Goal: Task Accomplishment & Management: Manage account settings

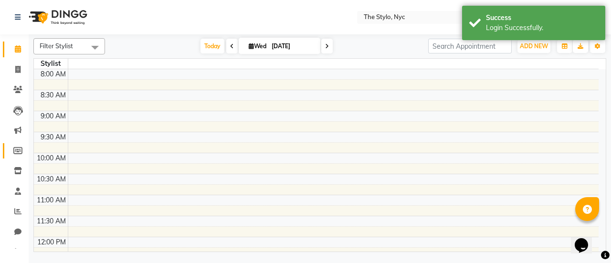
select select "en"
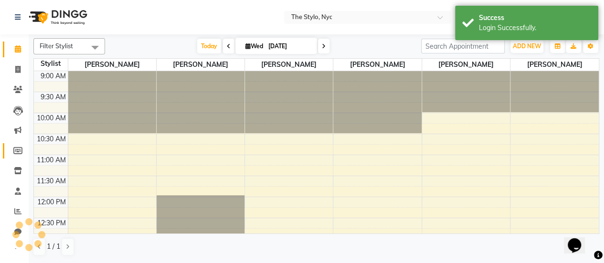
scroll to position [207, 0]
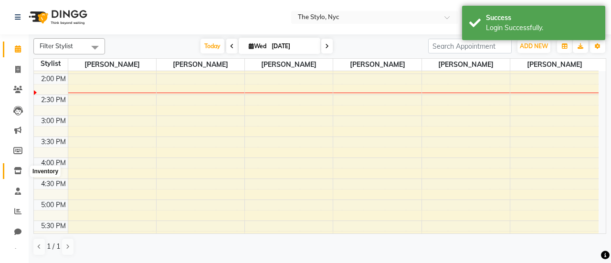
click at [20, 169] on icon at bounding box center [18, 170] width 8 height 7
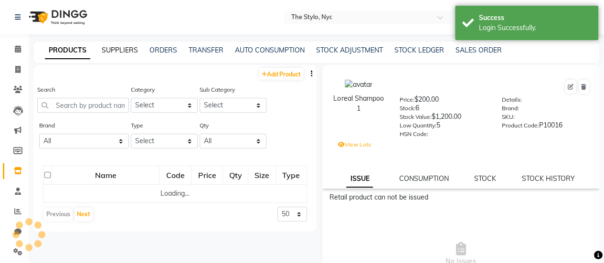
click at [135, 51] on link "SUPPLIERS" at bounding box center [120, 50] width 36 height 9
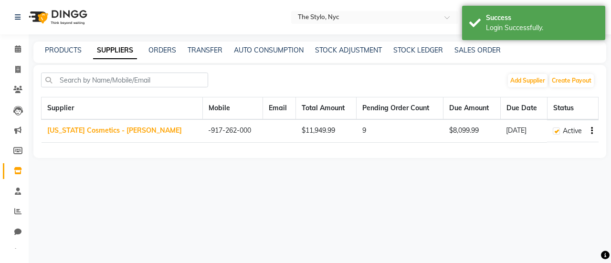
click at [161, 55] on div "ORDERS" at bounding box center [163, 50] width 28 height 10
click at [164, 52] on link "ORDERS" at bounding box center [163, 50] width 28 height 9
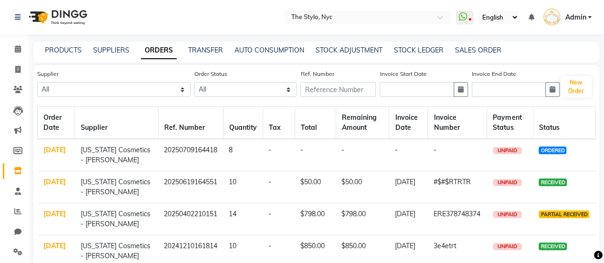
scroll to position [48, 0]
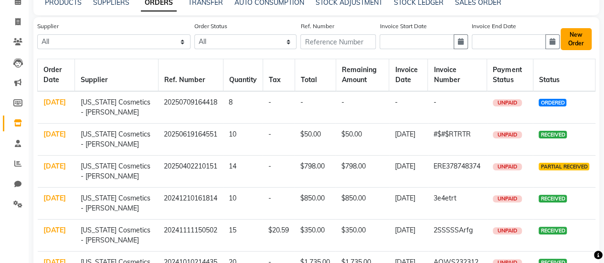
click at [573, 40] on button "New Order" at bounding box center [576, 39] width 31 height 22
select select "true"
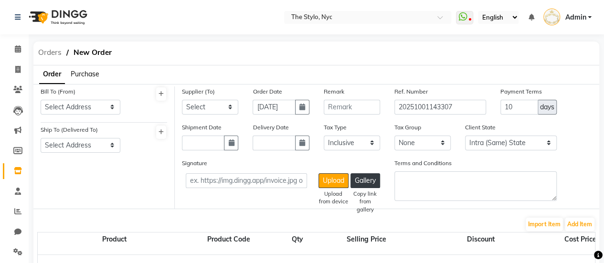
click at [51, 52] on span "Orders" at bounding box center [49, 52] width 33 height 17
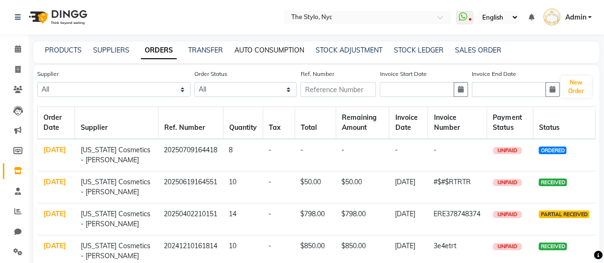
click at [242, 52] on link "AUTO CONSUMPTION" at bounding box center [269, 50] width 70 height 9
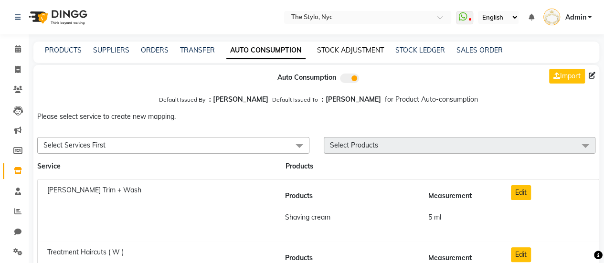
click at [353, 53] on link "STOCK ADJUSTMENT" at bounding box center [350, 50] width 67 height 9
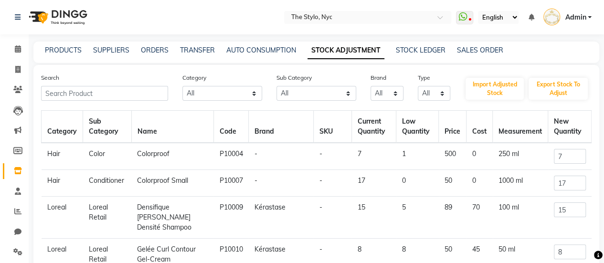
click at [65, 55] on div "PRODUCTS" at bounding box center [63, 50] width 37 height 10
click at [18, 192] on icon at bounding box center [18, 191] width 6 height 7
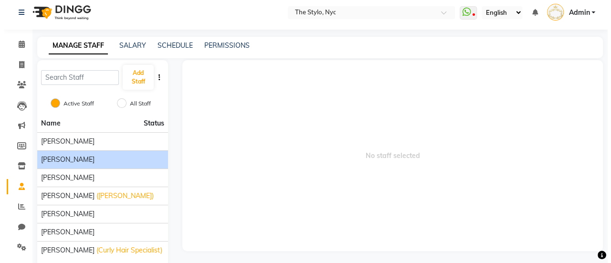
scroll to position [21, 0]
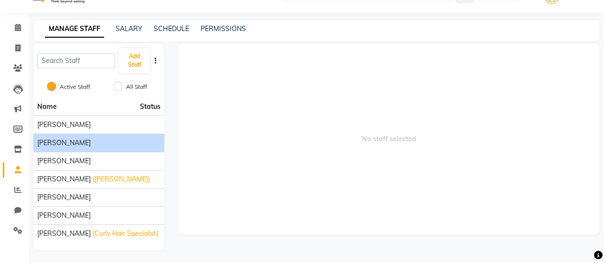
click at [79, 141] on div "[PERSON_NAME]" at bounding box center [98, 143] width 123 height 10
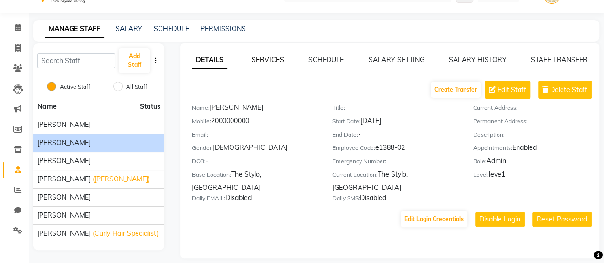
click at [274, 61] on link "SERVICES" at bounding box center [268, 59] width 32 height 9
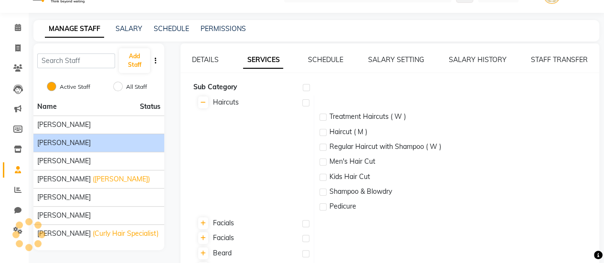
checkbox input "true"
click at [322, 64] on div "SCHEDULE" at bounding box center [325, 60] width 35 height 10
click at [324, 59] on link "SCHEDULE" at bounding box center [325, 59] width 35 height 9
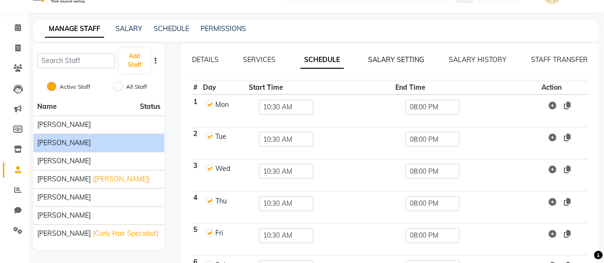
click at [393, 62] on link "SALARY SETTING" at bounding box center [396, 59] width 56 height 9
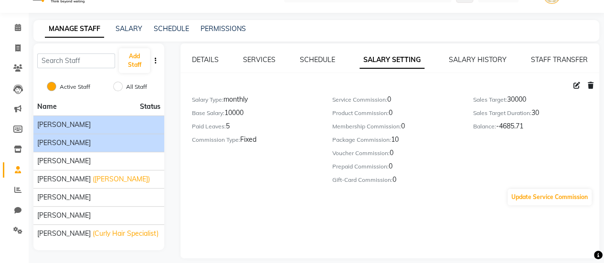
click at [100, 130] on li "[PERSON_NAME]" at bounding box center [98, 125] width 131 height 18
click at [51, 127] on div "[PERSON_NAME]" at bounding box center [98, 125] width 123 height 10
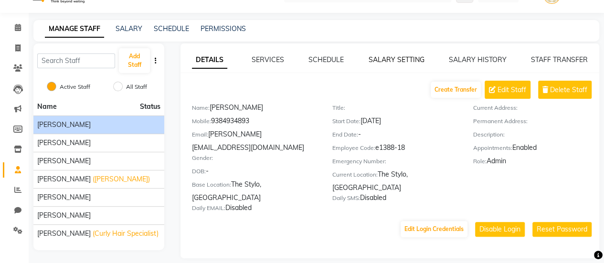
click at [393, 63] on link "SALARY SETTING" at bounding box center [397, 59] width 56 height 9
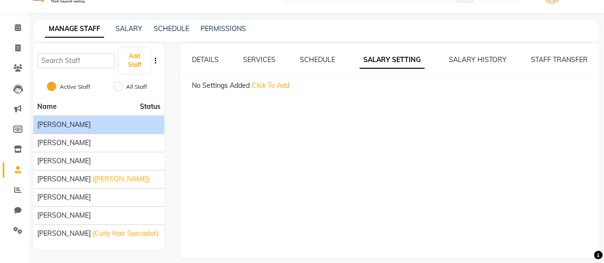
click at [279, 88] on span "Click To Add" at bounding box center [271, 85] width 38 height 9
select select "flat"
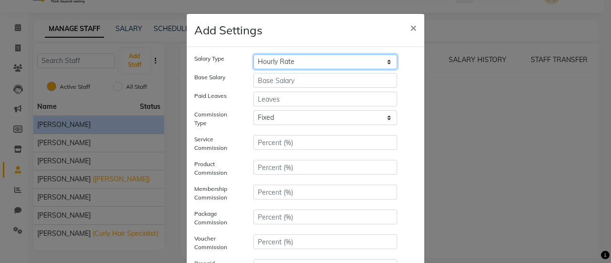
click at [290, 64] on select "Hourly Rate Bi-Weekly Twice Monthly Monthly Yearly" at bounding box center [326, 61] width 144 height 15
select select "monthly"
click at [254, 54] on select "Hourly Rate Bi-Weekly Twice Monthly Monthly Yearly" at bounding box center [326, 61] width 144 height 15
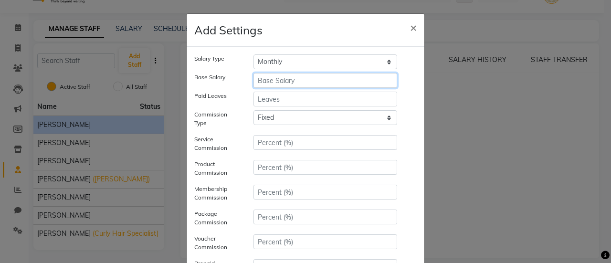
click at [271, 85] on input "number" at bounding box center [326, 80] width 144 height 15
type input "6000"
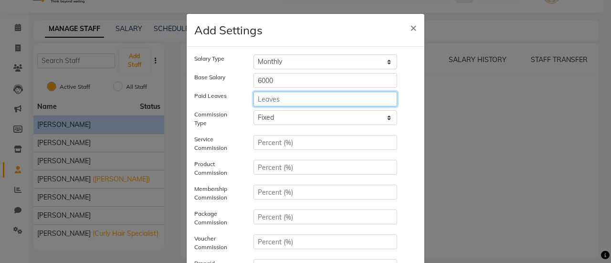
click at [271, 102] on input "number" at bounding box center [326, 99] width 144 height 15
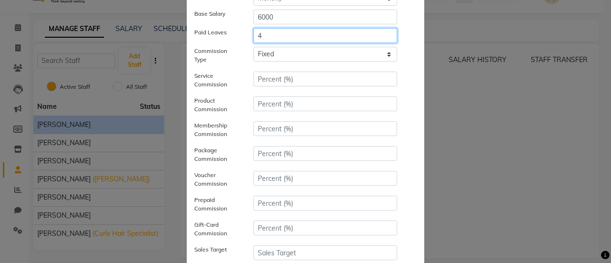
scroll to position [65, 0]
type input "4"
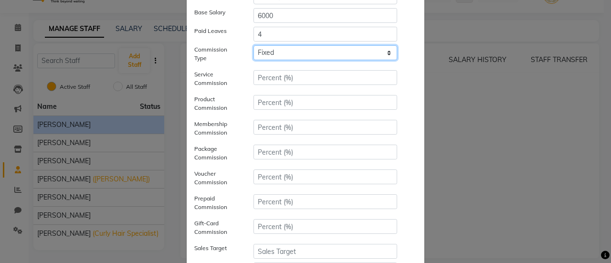
click at [270, 55] on select "Tiered Fixed" at bounding box center [326, 52] width 144 height 15
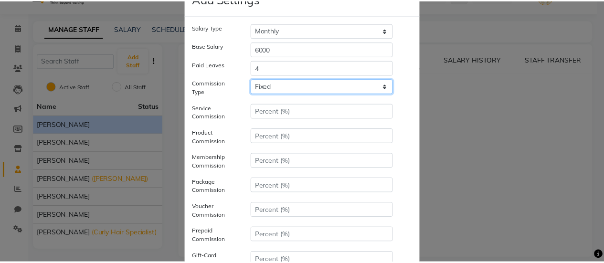
scroll to position [17, 0]
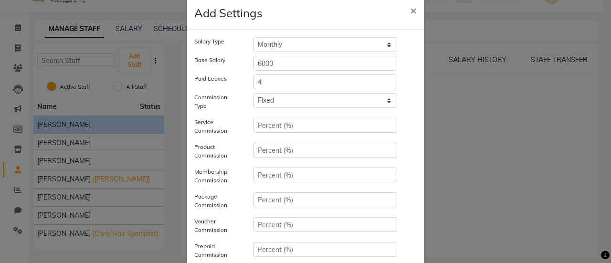
click at [20, 150] on ngb-modal-window "Add Settings × Salary Type Hourly Rate Bi-Weekly Twice Monthly Monthly Yearly B…" at bounding box center [305, 131] width 611 height 263
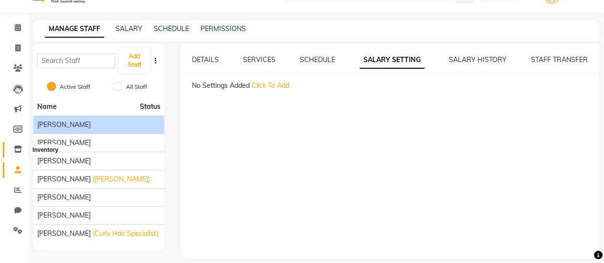
click at [20, 152] on icon at bounding box center [18, 149] width 8 height 7
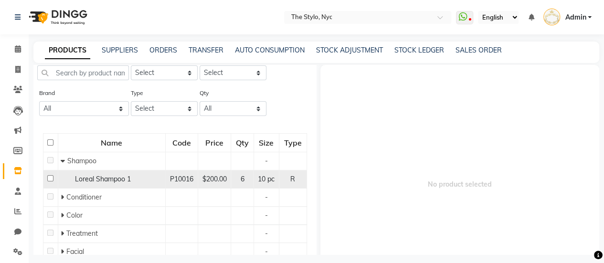
scroll to position [48, 0]
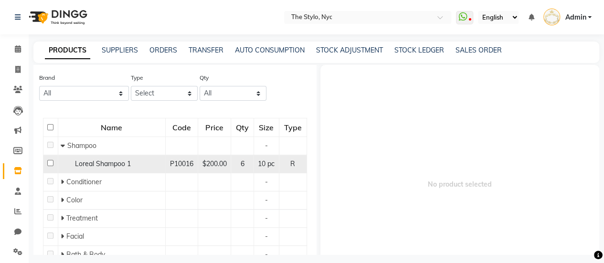
click at [104, 168] on span "Loreal Shampoo 1" at bounding box center [103, 163] width 56 height 9
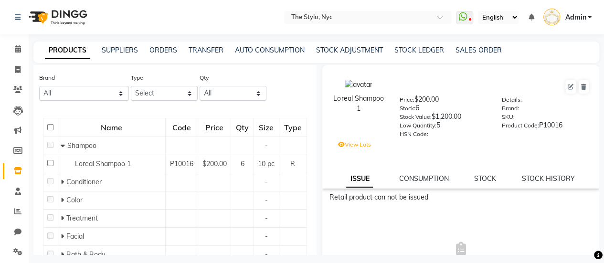
scroll to position [0, 0]
click at [430, 47] on link "STOCK LEDGER" at bounding box center [419, 50] width 50 height 9
select select "all"
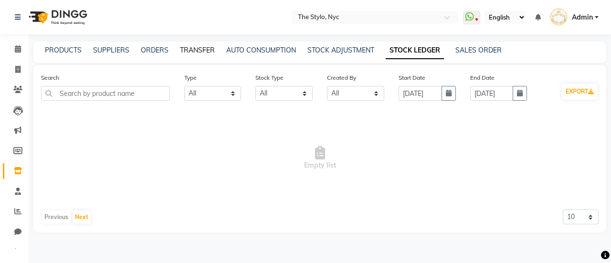
click at [183, 50] on link "TRANSFER" at bounding box center [197, 50] width 35 height 9
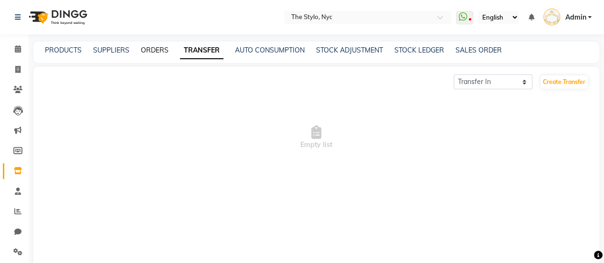
click at [162, 51] on link "ORDERS" at bounding box center [155, 50] width 28 height 9
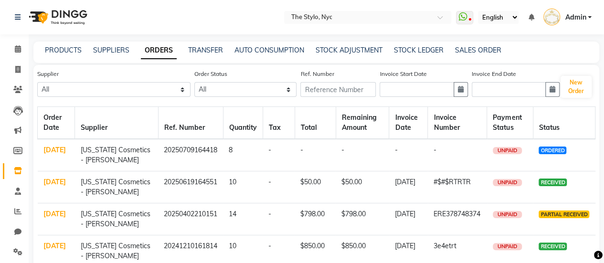
scroll to position [48, 0]
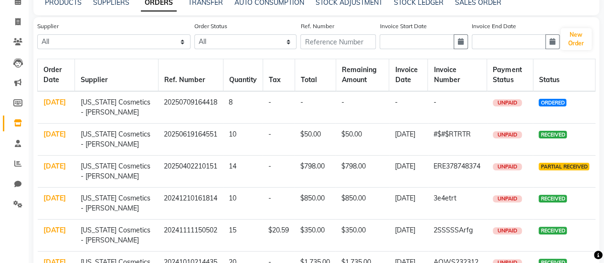
click at [52, 104] on link "09 Jul 2025" at bounding box center [54, 102] width 22 height 9
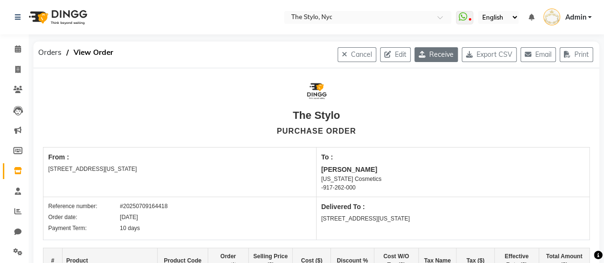
click at [436, 57] on button "Receive" at bounding box center [435, 54] width 43 height 15
select select "149"
select select "150"
select select "612"
select select "true"
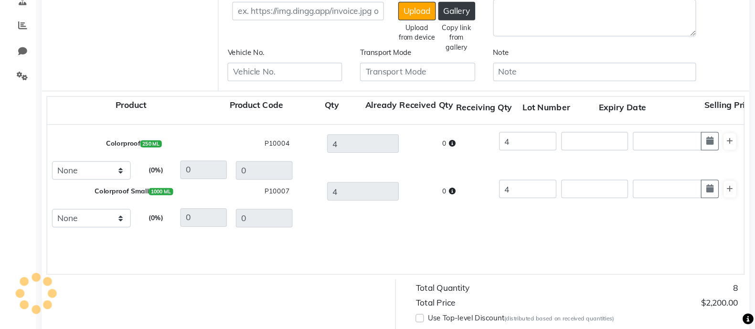
scroll to position [191, 0]
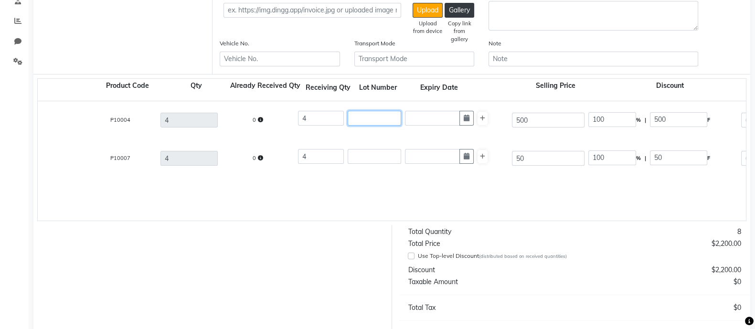
click at [387, 123] on input "text" at bounding box center [374, 118] width 53 height 15
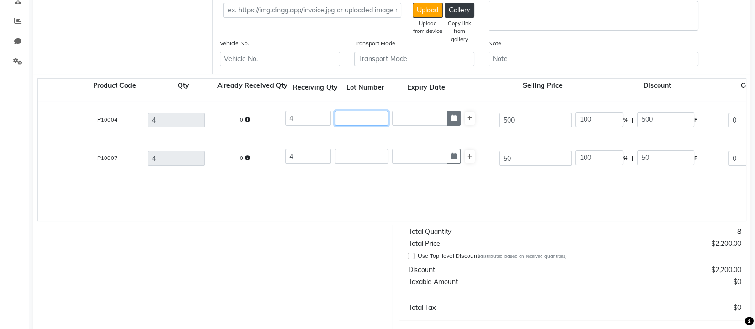
scroll to position [0, 116]
click at [456, 119] on button "button" at bounding box center [452, 118] width 14 height 15
select select "10"
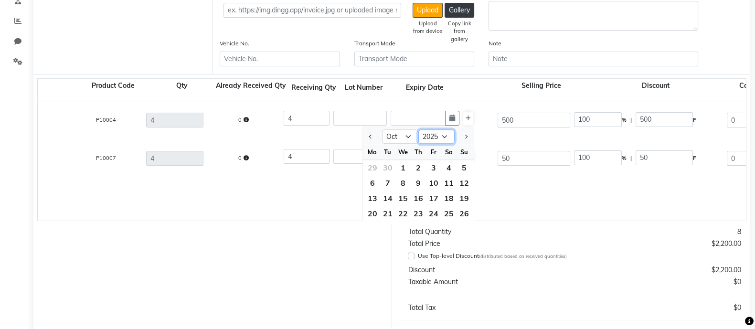
click at [434, 138] on select "2015 2016 2017 2018 2019 2020 2021 2022 2023 2024 2025 2026 2027 2028 2029 2030…" at bounding box center [436, 137] width 36 height 14
select select "2026"
click at [418, 131] on select "2015 2016 2017 2018 2019 2020 2021 2022 2023 2024 2025 2026 2027 2028 2029 2030…" at bounding box center [436, 137] width 36 height 14
click at [420, 186] on div "8" at bounding box center [418, 182] width 15 height 15
type input "08 Oct 2026"
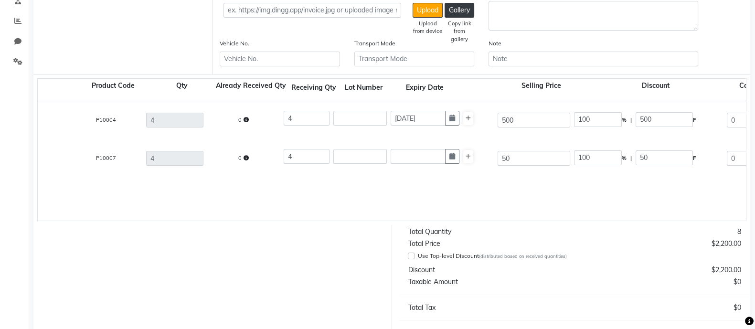
click at [551, 212] on div "Colorproof 250 ML P10004 4 0 4 08 Oct 2026 500 100 % | 500 F 0 0 0 None Lux Tax…" at bounding box center [630, 160] width 1416 height 119
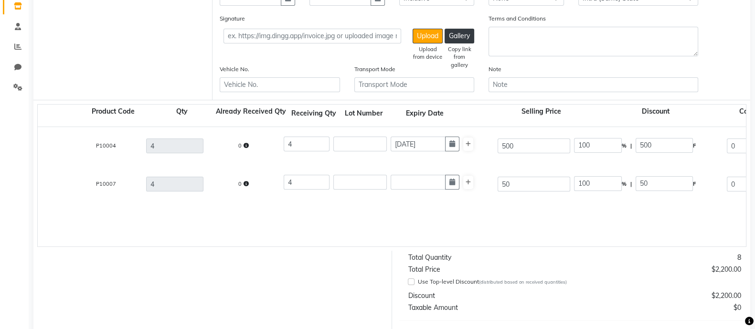
scroll to position [139, 0]
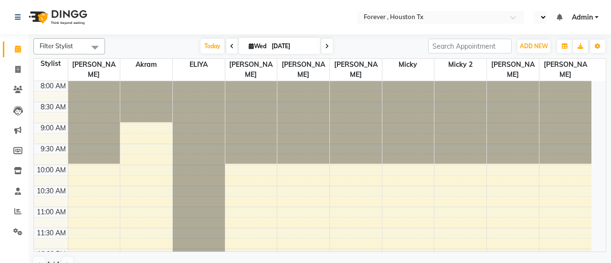
select select "en"
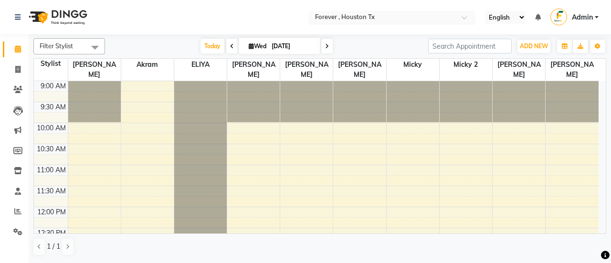
click at [339, 14] on input "text" at bounding box center [382, 18] width 138 height 10
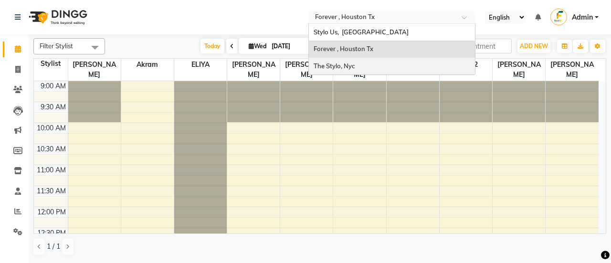
click at [327, 68] on span "The Stylo, Nyc" at bounding box center [334, 66] width 41 height 8
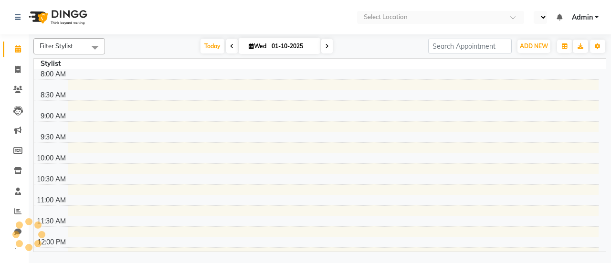
select select "en"
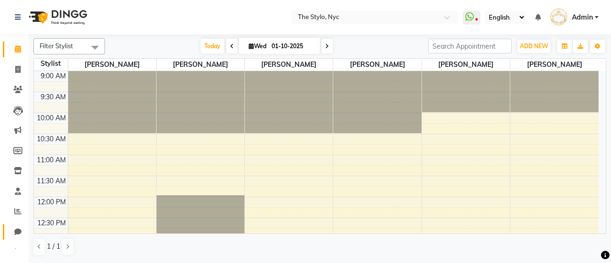
click at [22, 225] on link "Chat" at bounding box center [14, 232] width 23 height 16
select select "100"
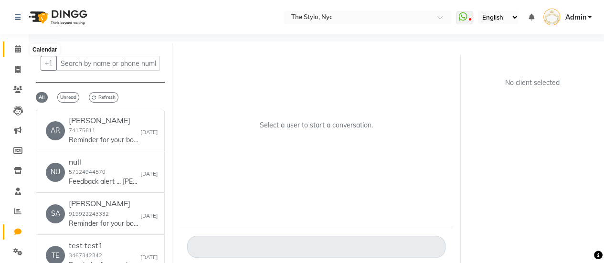
click at [21, 54] on span at bounding box center [18, 49] width 17 height 11
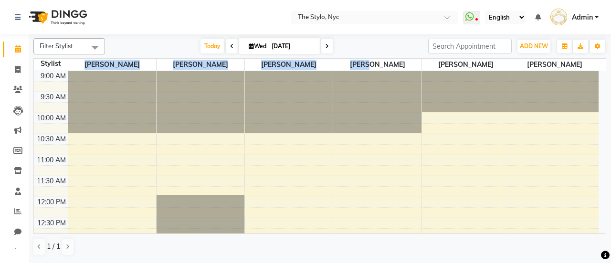
drag, startPoint x: 98, startPoint y: 62, endPoint x: 403, endPoint y: 65, distance: 305.6
click at [404, 66] on tr "Stylist [PERSON_NAME] [PERSON_NAME] [PERSON_NAME]" at bounding box center [316, 65] width 565 height 12
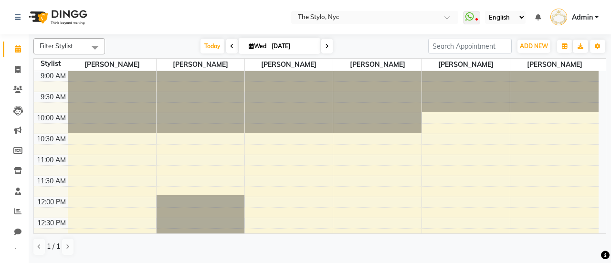
click at [391, 45] on div "[DATE] [DATE]" at bounding box center [267, 46] width 314 height 14
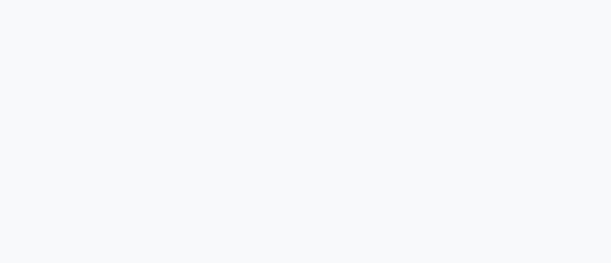
select select "single_date"
select select "single_date_dash"
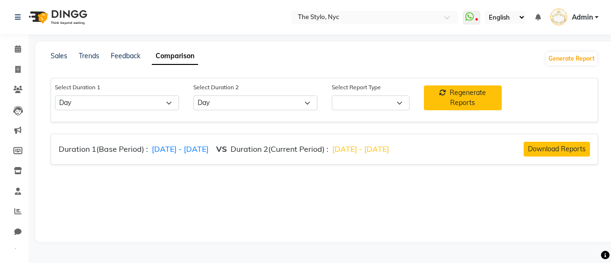
select select "comparison_report"
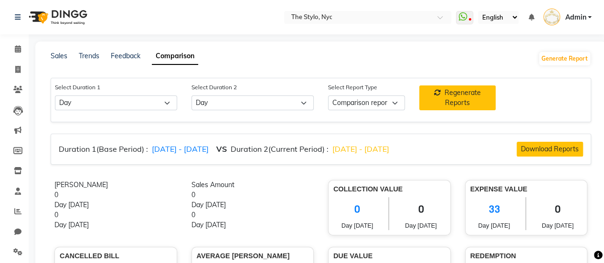
click at [600, 255] on icon at bounding box center [598, 255] width 9 height 9
